Goal: Information Seeking & Learning: Check status

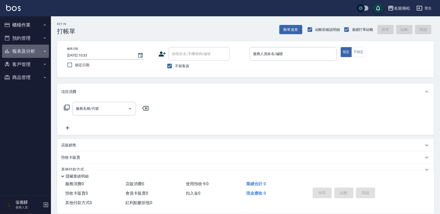
click at [46, 50] on icon "button" at bounding box center [45, 51] width 4 height 4
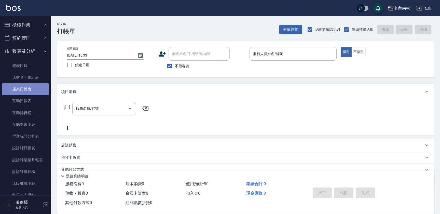
click at [27, 88] on link "店家日報表" at bounding box center [25, 89] width 47 height 12
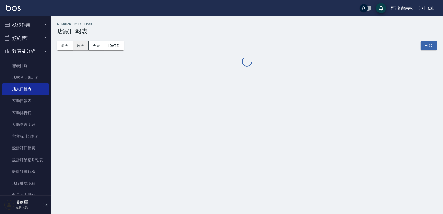
click at [84, 48] on button "昨天" at bounding box center [81, 45] width 16 height 9
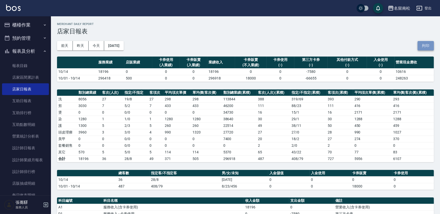
click at [425, 49] on button "列印" at bounding box center [426, 45] width 16 height 9
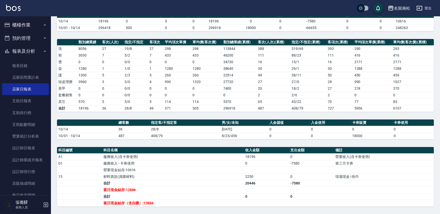
scroll to position [69, 0]
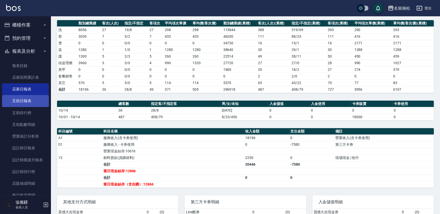
click at [23, 98] on link "互助日報表" at bounding box center [25, 101] width 47 height 12
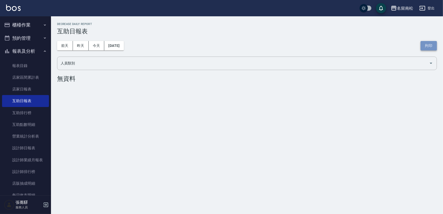
click at [427, 45] on button "列印" at bounding box center [428, 45] width 16 height 9
click at [83, 45] on button "昨天" at bounding box center [81, 45] width 16 height 9
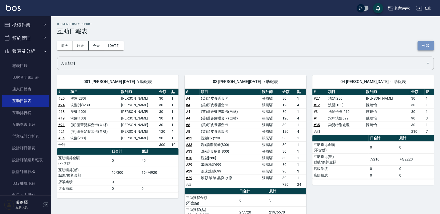
click at [426, 46] on button "列印" at bounding box center [426, 45] width 16 height 9
click at [427, 48] on button "列印" at bounding box center [426, 45] width 16 height 9
click at [32, 147] on link "設計師日報表" at bounding box center [25, 148] width 47 height 12
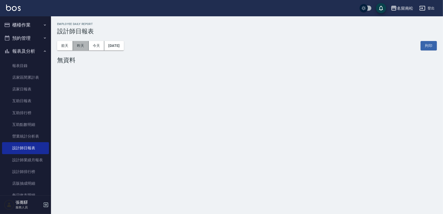
click at [80, 44] on button "昨天" at bounding box center [81, 45] width 16 height 9
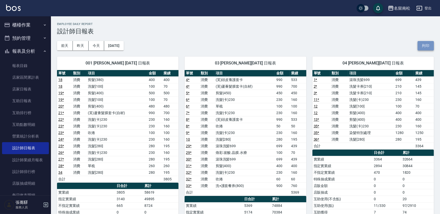
click at [421, 44] on button "列印" at bounding box center [426, 45] width 16 height 9
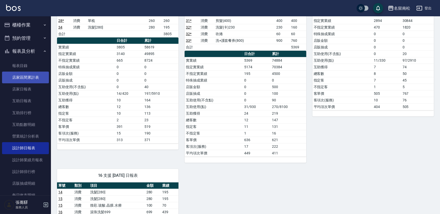
scroll to position [116, 0]
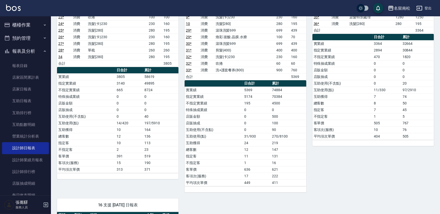
click at [34, 22] on button "櫃檯作業" at bounding box center [25, 24] width 47 height 13
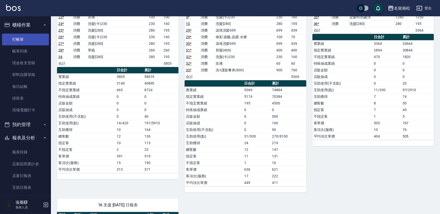
click at [40, 42] on link "打帳單" at bounding box center [25, 40] width 47 height 12
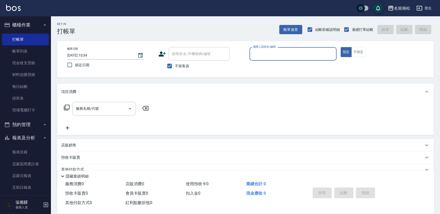
click at [36, 135] on button "報表及分析" at bounding box center [25, 137] width 47 height 13
